Goal: Information Seeking & Learning: Learn about a topic

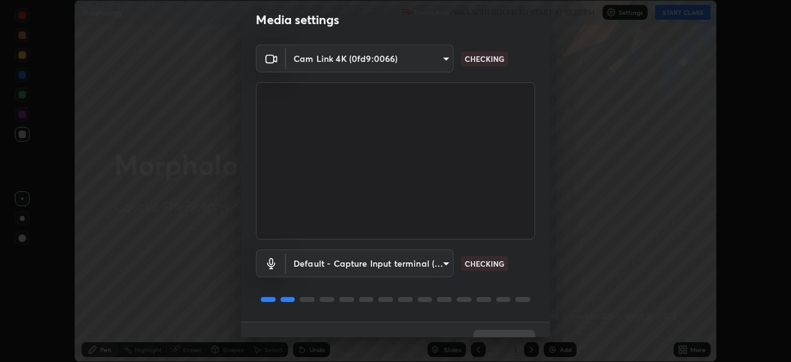
scroll to position [44, 0]
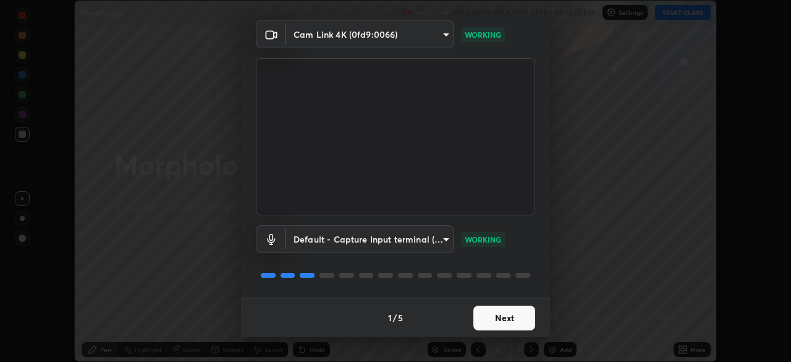
click at [497, 326] on button "Next" at bounding box center [505, 317] width 62 height 25
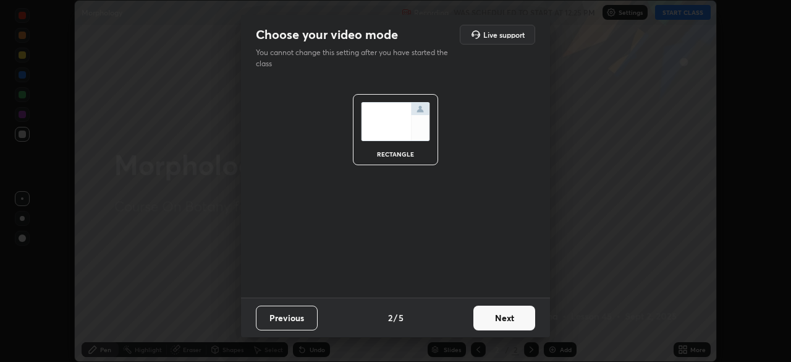
scroll to position [0, 0]
click at [514, 323] on button "Next" at bounding box center [505, 317] width 62 height 25
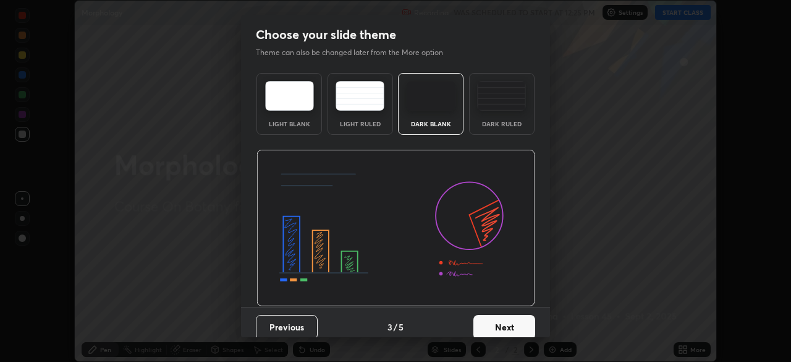
click at [530, 322] on button "Next" at bounding box center [505, 327] width 62 height 25
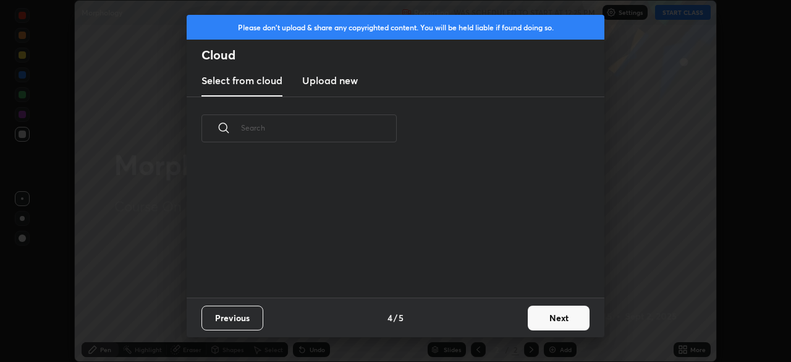
click at [553, 321] on button "Next" at bounding box center [559, 317] width 62 height 25
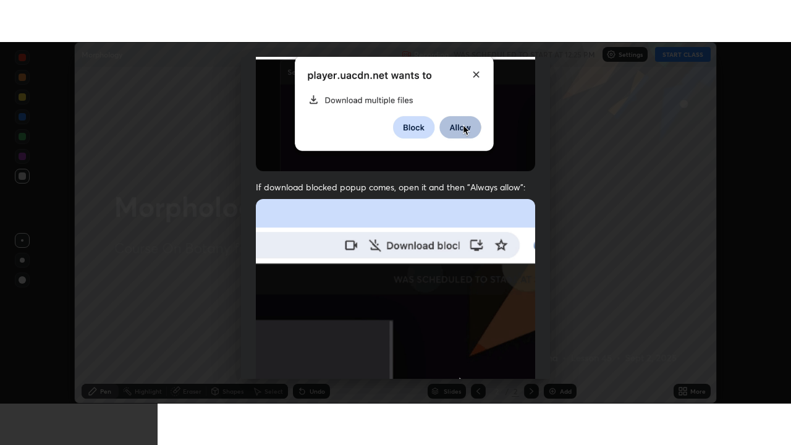
scroll to position [296, 0]
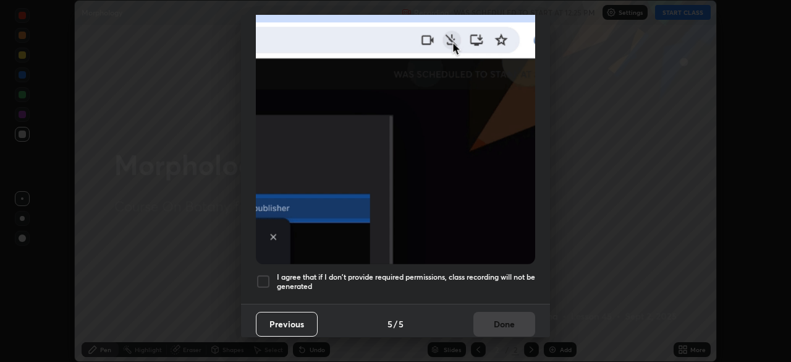
click at [264, 278] on div at bounding box center [263, 281] width 15 height 15
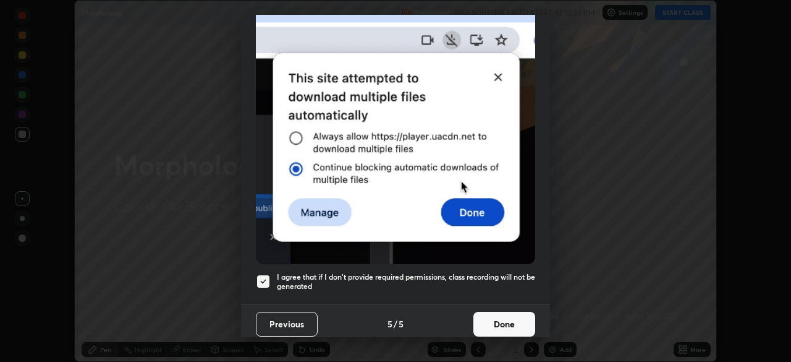
click at [485, 313] on button "Done" at bounding box center [505, 324] width 62 height 25
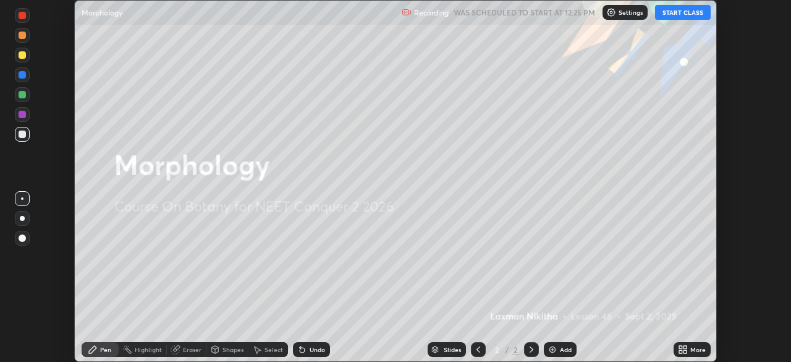
click at [662, 14] on button "START CLASS" at bounding box center [683, 12] width 56 height 15
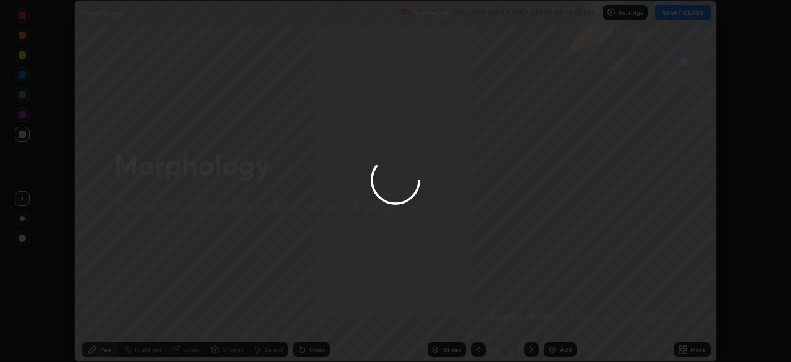
click at [705, 354] on div at bounding box center [395, 181] width 791 height 362
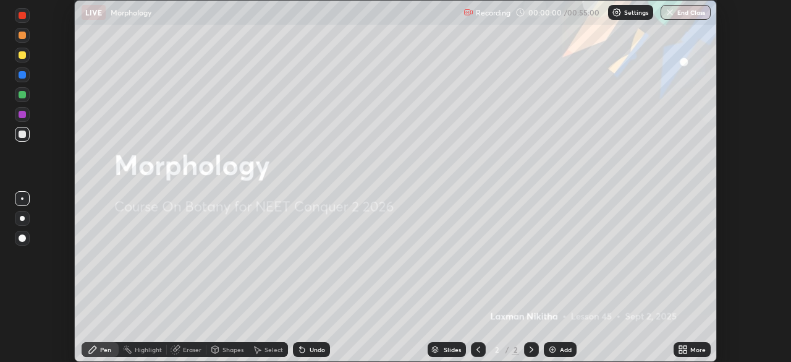
click at [693, 352] on div "More" at bounding box center [697, 349] width 15 height 6
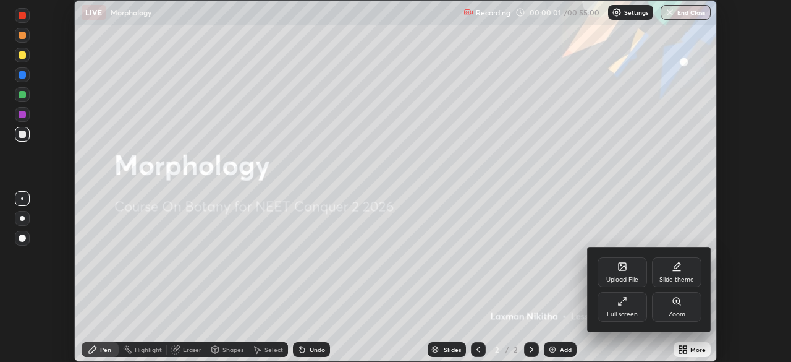
click at [631, 315] on div "Full screen" at bounding box center [622, 314] width 31 height 6
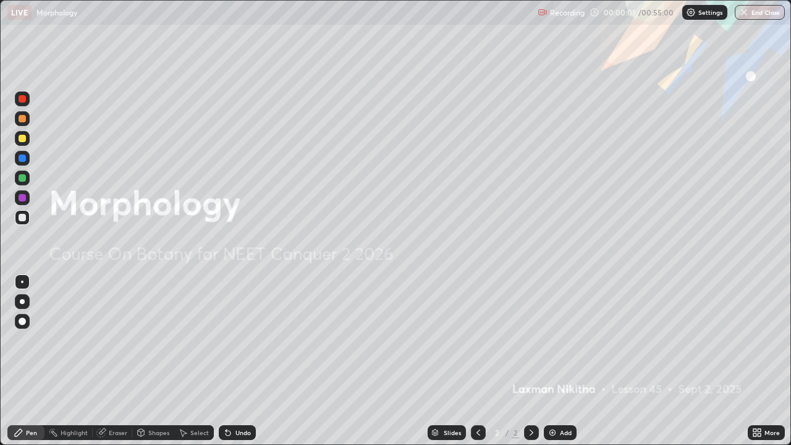
scroll to position [445, 791]
click at [530, 361] on icon at bounding box center [532, 433] width 10 height 10
click at [560, 361] on div "Add" at bounding box center [566, 433] width 12 height 6
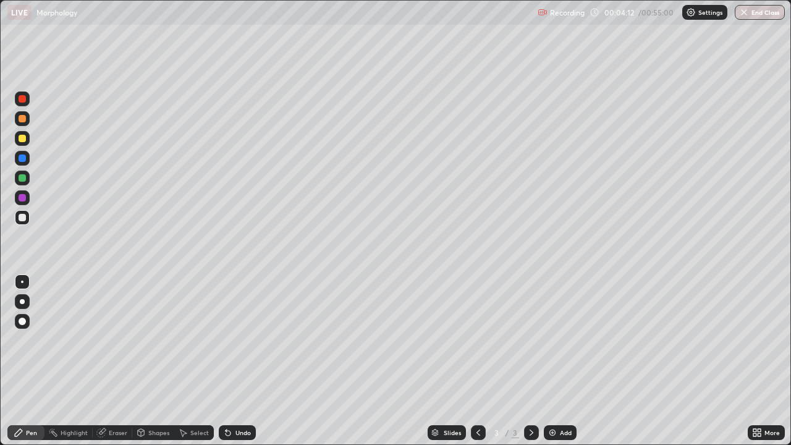
click at [25, 140] on div at bounding box center [22, 138] width 7 height 7
click at [23, 184] on div at bounding box center [22, 178] width 15 height 15
click at [242, 361] on div "Undo" at bounding box center [243, 433] width 15 height 6
click at [25, 141] on div at bounding box center [22, 138] width 7 height 7
click at [239, 361] on div "Undo" at bounding box center [243, 433] width 15 height 6
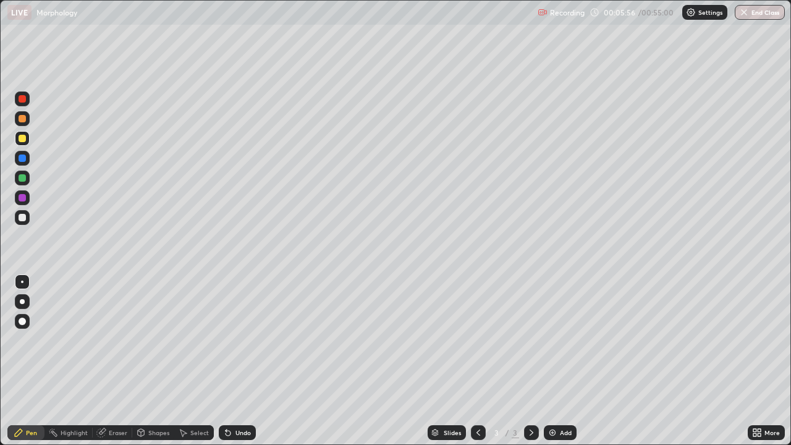
click at [23, 195] on div at bounding box center [22, 197] width 7 height 7
click at [23, 181] on div at bounding box center [22, 177] width 7 height 7
click at [25, 124] on div at bounding box center [22, 118] width 15 height 15
click at [22, 218] on div at bounding box center [22, 217] width 7 height 7
click at [23, 201] on div at bounding box center [22, 197] width 7 height 7
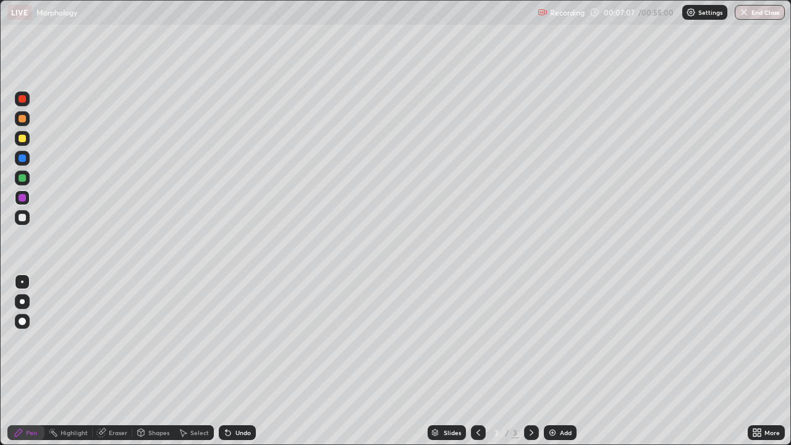
click at [22, 179] on div at bounding box center [22, 177] width 7 height 7
click at [556, 361] on img at bounding box center [553, 433] width 10 height 10
click at [23, 221] on div at bounding box center [22, 217] width 7 height 7
click at [193, 361] on div "Select" at bounding box center [199, 433] width 19 height 6
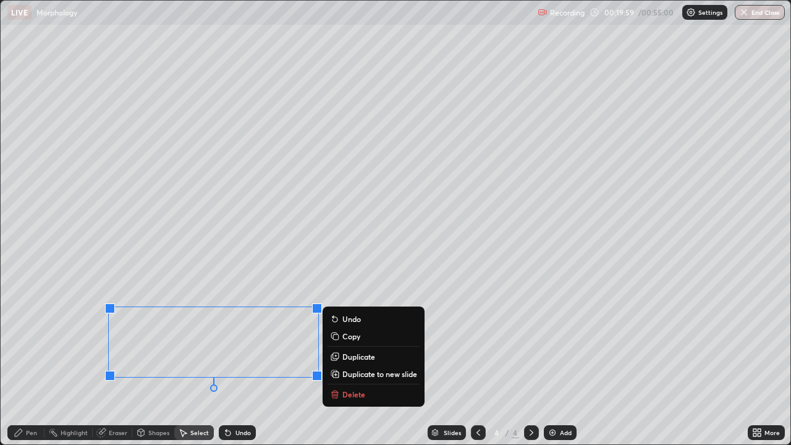
click at [362, 361] on p "Delete" at bounding box center [353, 394] width 23 height 10
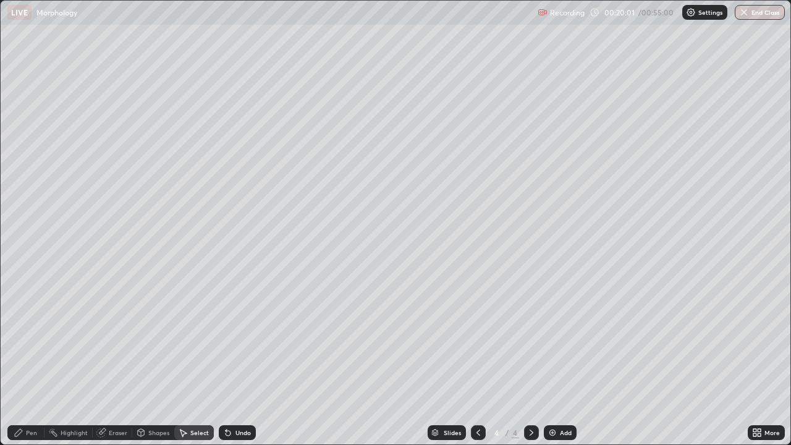
click at [125, 361] on div "Eraser" at bounding box center [118, 433] width 19 height 6
click at [33, 361] on div "Pen" at bounding box center [25, 432] width 37 height 15
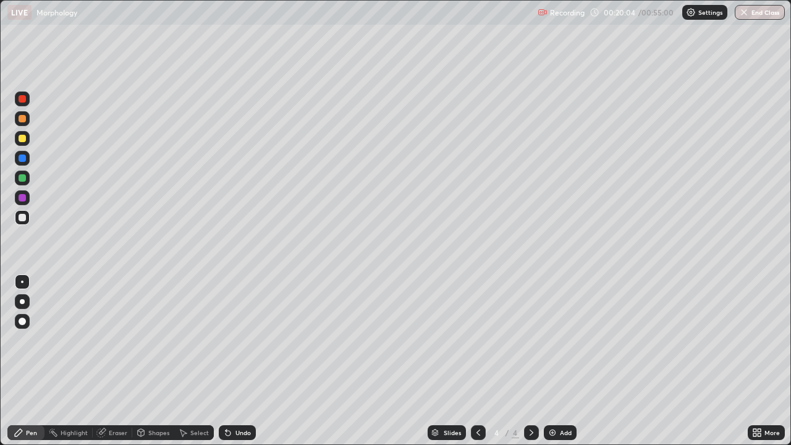
click at [22, 145] on div at bounding box center [22, 138] width 15 height 15
click at [23, 223] on div at bounding box center [22, 217] width 15 height 15
click at [244, 361] on div "Undo" at bounding box center [243, 433] width 15 height 6
click at [252, 361] on div "Undo" at bounding box center [237, 432] width 37 height 15
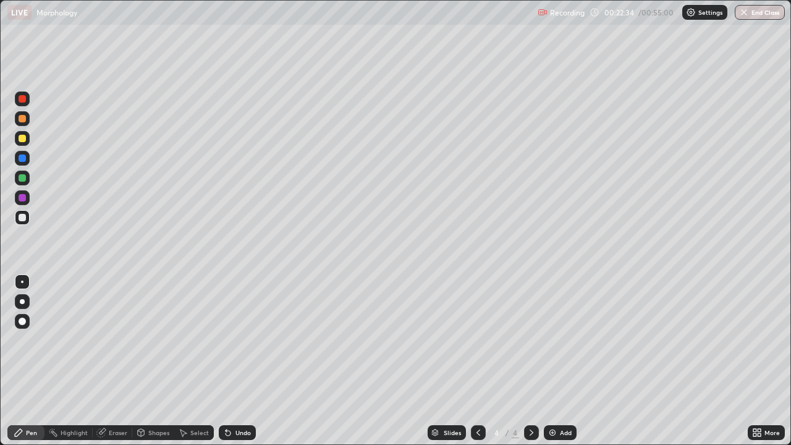
click at [23, 203] on div at bounding box center [22, 197] width 15 height 15
click at [22, 124] on div at bounding box center [22, 118] width 15 height 15
click at [242, 361] on div "Undo" at bounding box center [243, 433] width 15 height 6
click at [246, 361] on div "Undo" at bounding box center [243, 433] width 15 height 6
click at [245, 361] on div "Undo" at bounding box center [237, 432] width 37 height 15
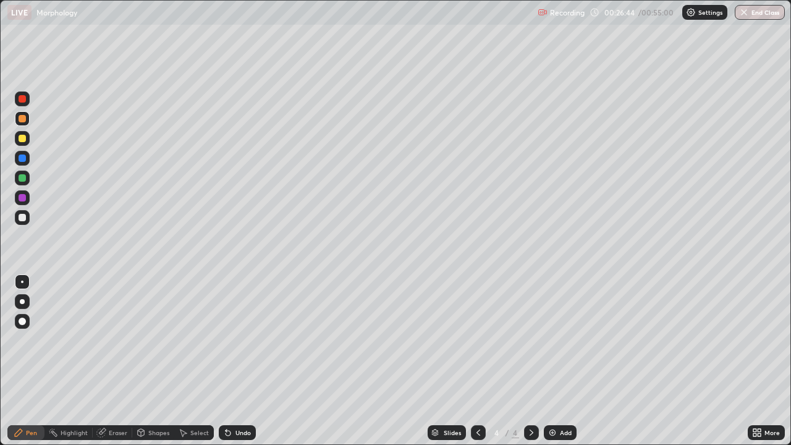
click at [22, 183] on div at bounding box center [22, 178] width 15 height 15
click at [682, 361] on div "Slides 4 / 4 Add" at bounding box center [502, 432] width 492 height 25
click at [723, 361] on div "Slides 4 / 4 Add" at bounding box center [502, 432] width 492 height 25
click at [244, 361] on div "Undo" at bounding box center [243, 433] width 15 height 6
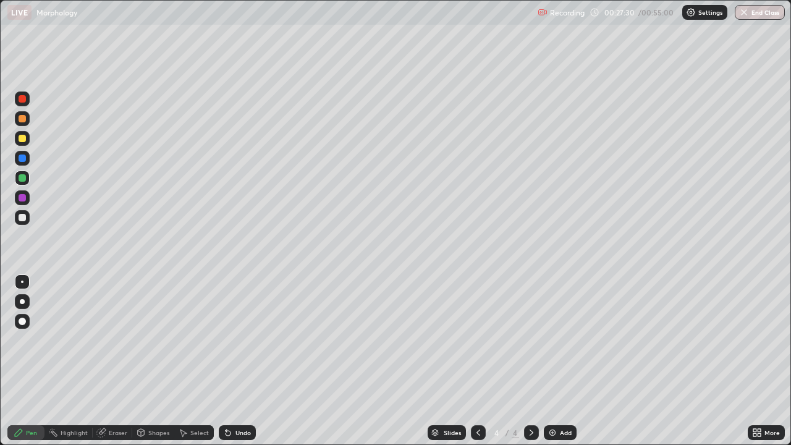
click at [243, 361] on div "Undo" at bounding box center [243, 433] width 15 height 6
click at [244, 361] on div "Undo" at bounding box center [243, 433] width 15 height 6
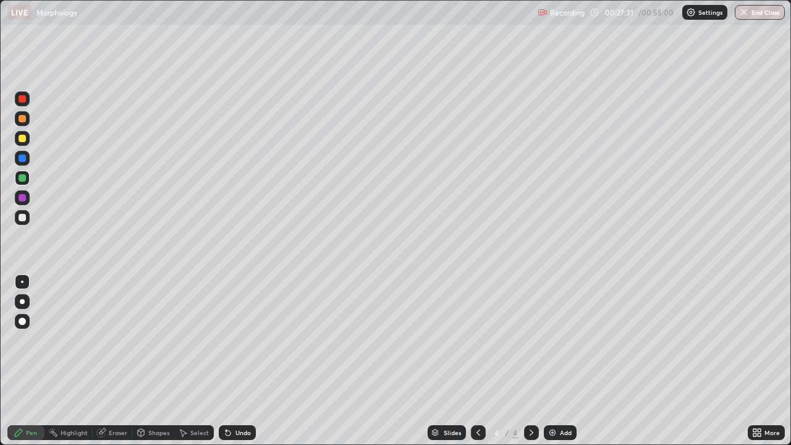
click at [244, 361] on div "Undo" at bounding box center [243, 433] width 15 height 6
click at [245, 361] on div "Undo" at bounding box center [243, 433] width 15 height 6
click at [246, 361] on div "Undo" at bounding box center [243, 433] width 15 height 6
click at [247, 361] on div "Undo" at bounding box center [243, 433] width 15 height 6
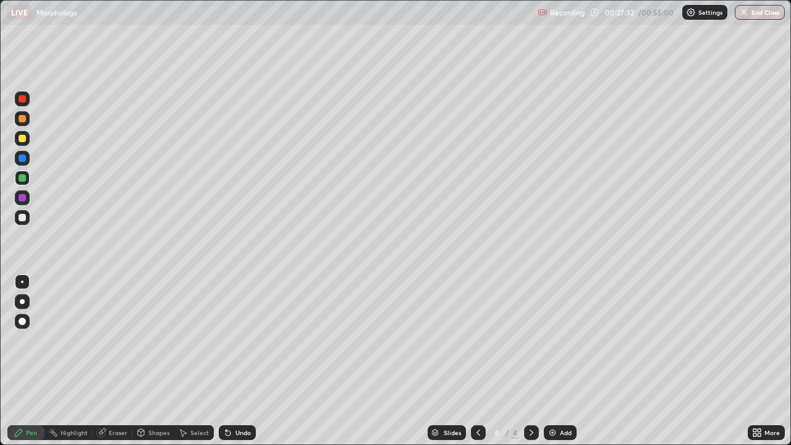
click at [247, 361] on div "Undo" at bounding box center [243, 433] width 15 height 6
click at [247, 361] on div "Undo" at bounding box center [237, 432] width 37 height 15
click at [248, 361] on div "Undo" at bounding box center [237, 432] width 37 height 15
click at [249, 361] on div "Undo" at bounding box center [237, 432] width 37 height 15
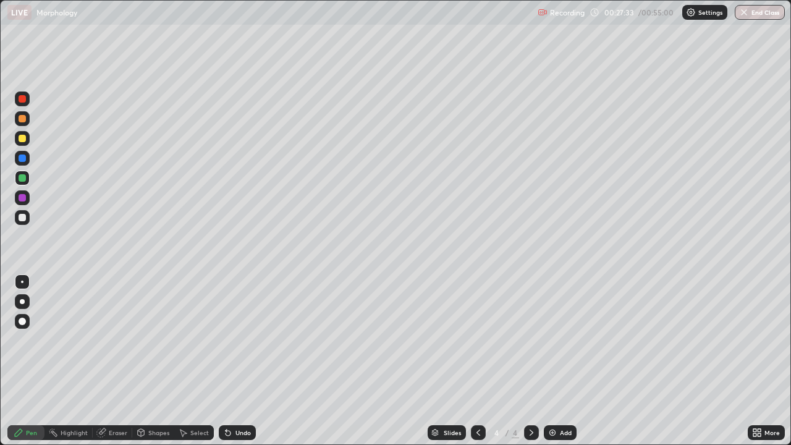
click at [249, 361] on div "Undo" at bounding box center [237, 432] width 37 height 15
click at [249, 361] on div "Undo" at bounding box center [243, 433] width 15 height 6
click at [250, 361] on div "Undo" at bounding box center [237, 432] width 37 height 15
click at [251, 361] on div "Undo" at bounding box center [237, 432] width 37 height 15
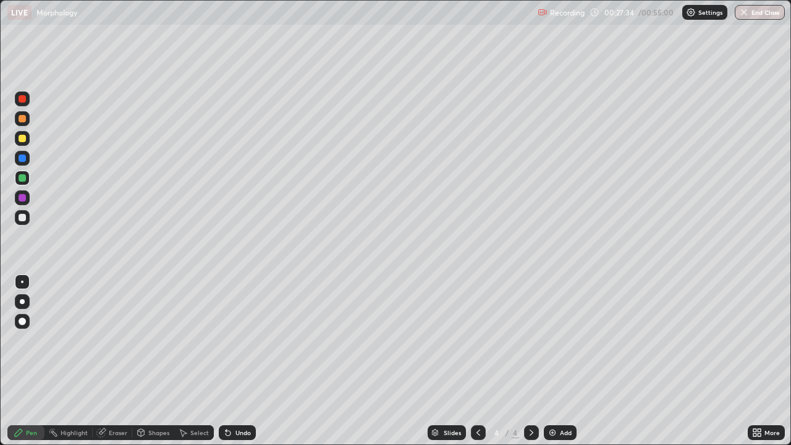
click at [250, 361] on div "Undo" at bounding box center [237, 432] width 37 height 15
click at [249, 361] on div "Undo" at bounding box center [237, 432] width 37 height 15
click at [250, 361] on div "Undo" at bounding box center [237, 432] width 37 height 15
click at [247, 361] on div "Undo" at bounding box center [243, 433] width 15 height 6
click at [25, 161] on div at bounding box center [22, 158] width 15 height 15
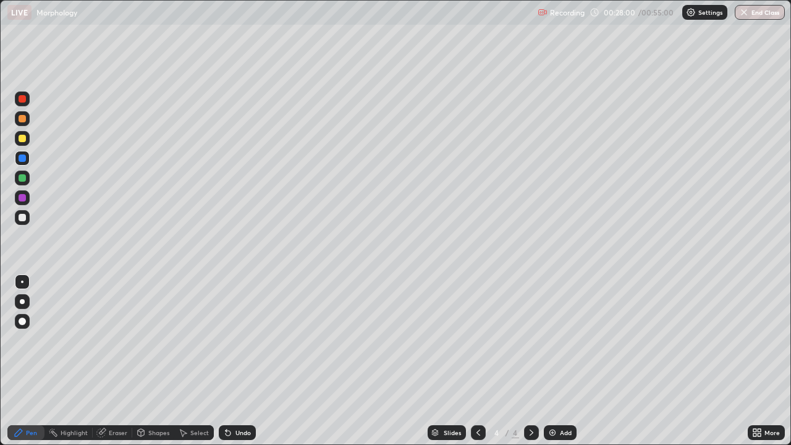
click at [28, 199] on div at bounding box center [22, 197] width 15 height 15
click at [29, 200] on div at bounding box center [22, 197] width 15 height 15
click at [773, 361] on div "More" at bounding box center [772, 433] width 15 height 6
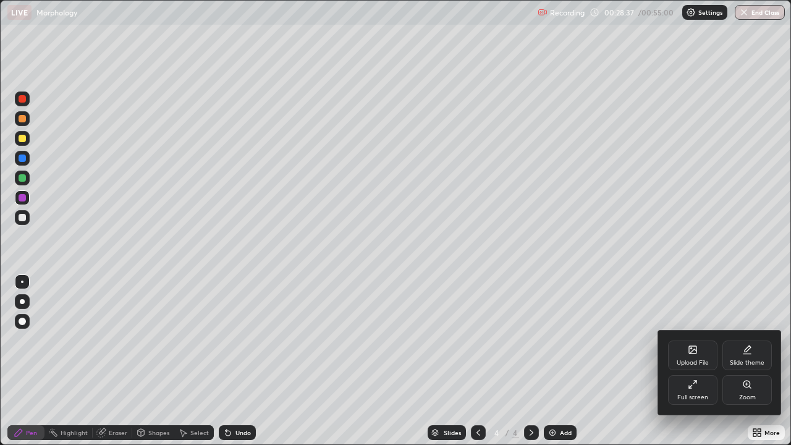
click at [751, 361] on div "Zoom" at bounding box center [747, 397] width 17 height 6
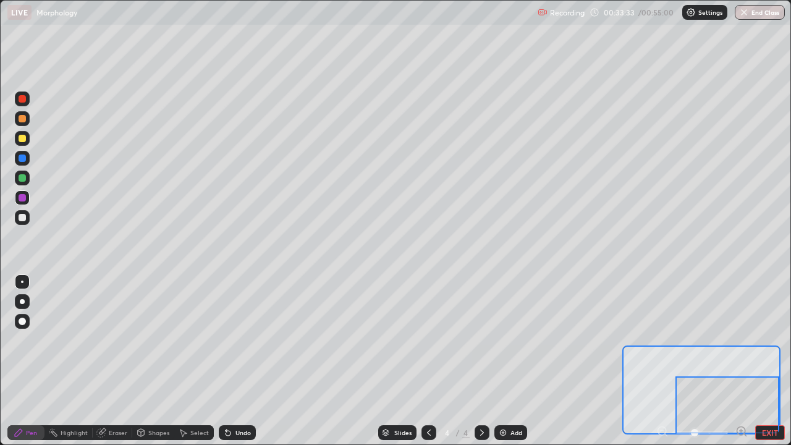
click at [771, 361] on button "EXIT" at bounding box center [770, 432] width 30 height 15
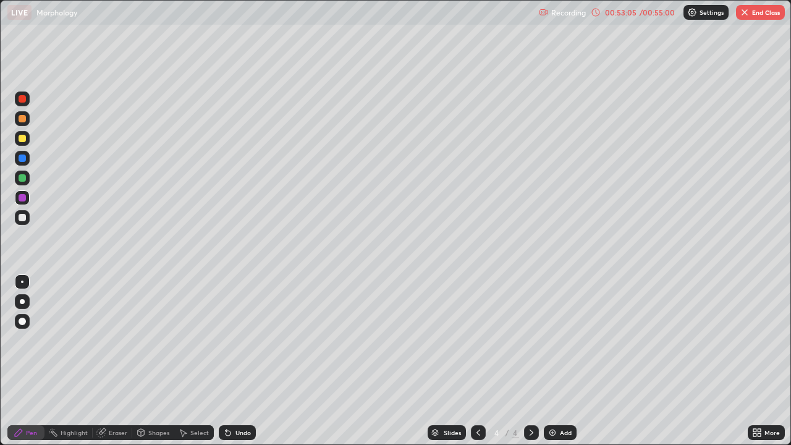
click at [749, 17] on img "button" at bounding box center [745, 12] width 10 height 10
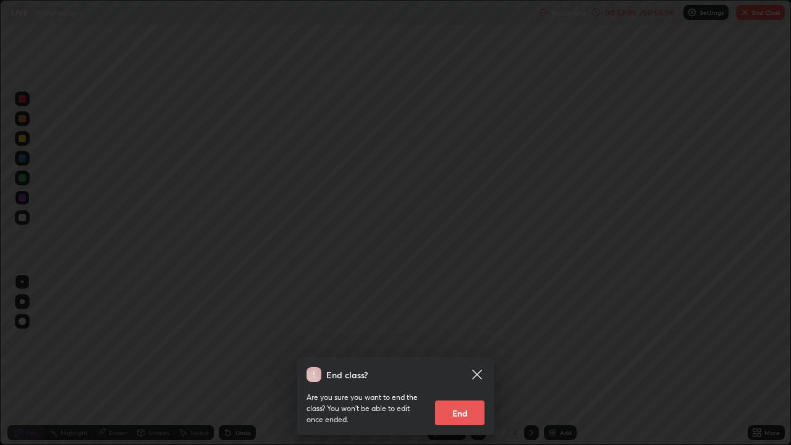
click at [464, 361] on button "End" at bounding box center [459, 413] width 49 height 25
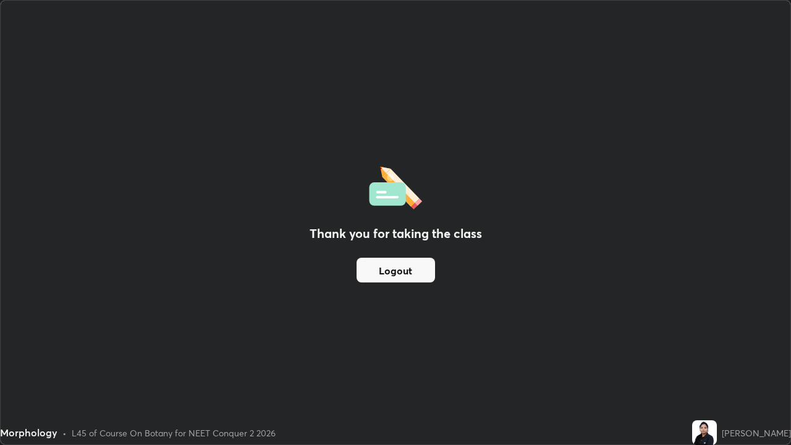
click at [420, 273] on button "Logout" at bounding box center [396, 270] width 79 height 25
